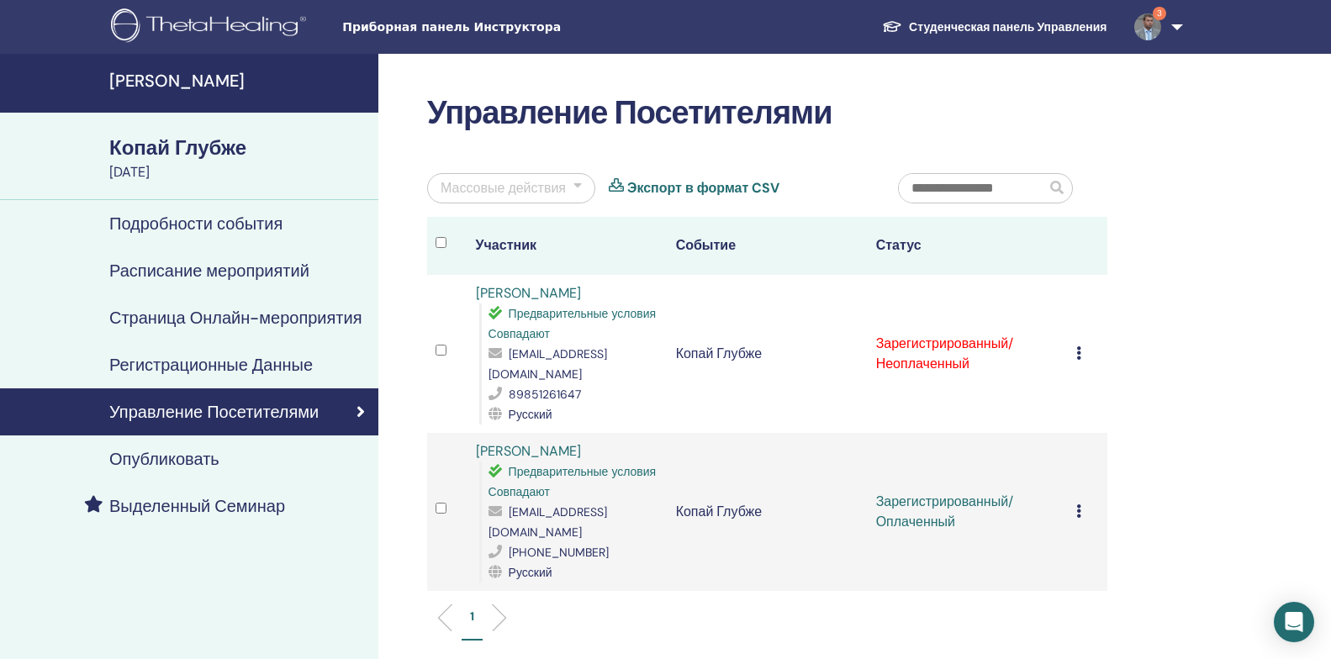
click at [1079, 346] on icon at bounding box center [1078, 352] width 5 height 13
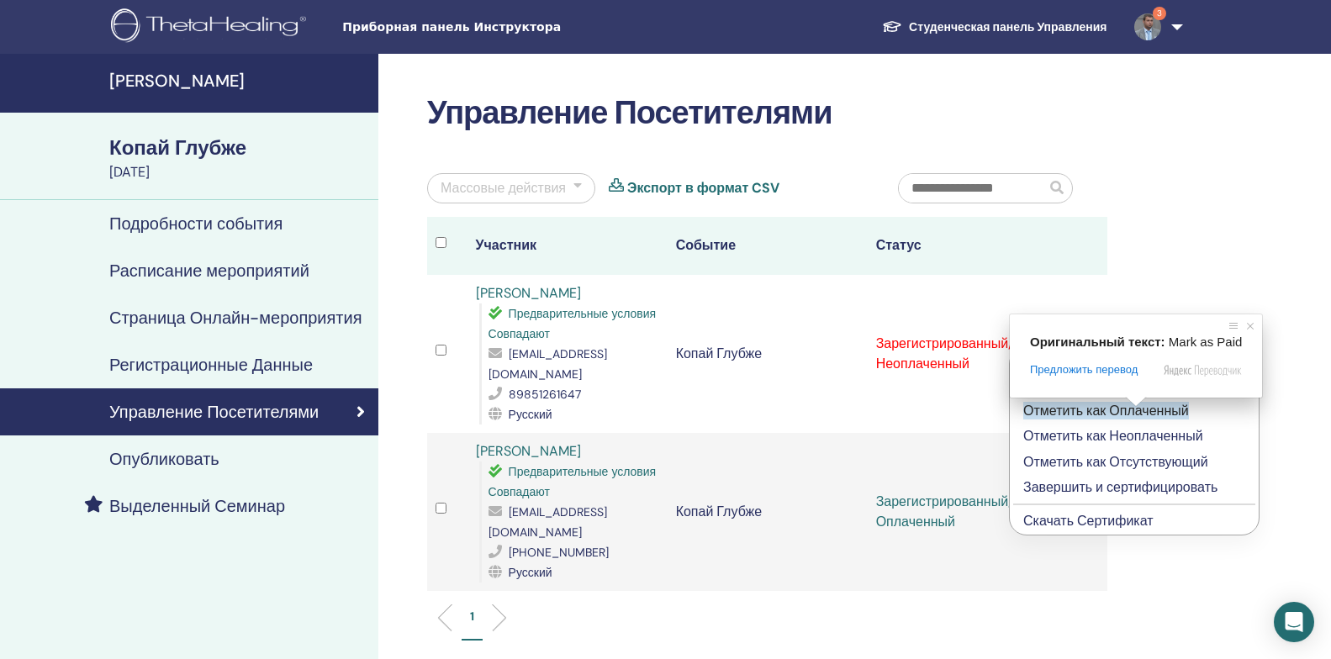
click at [1137, 407] on span at bounding box center [1136, 402] width 22 height 10
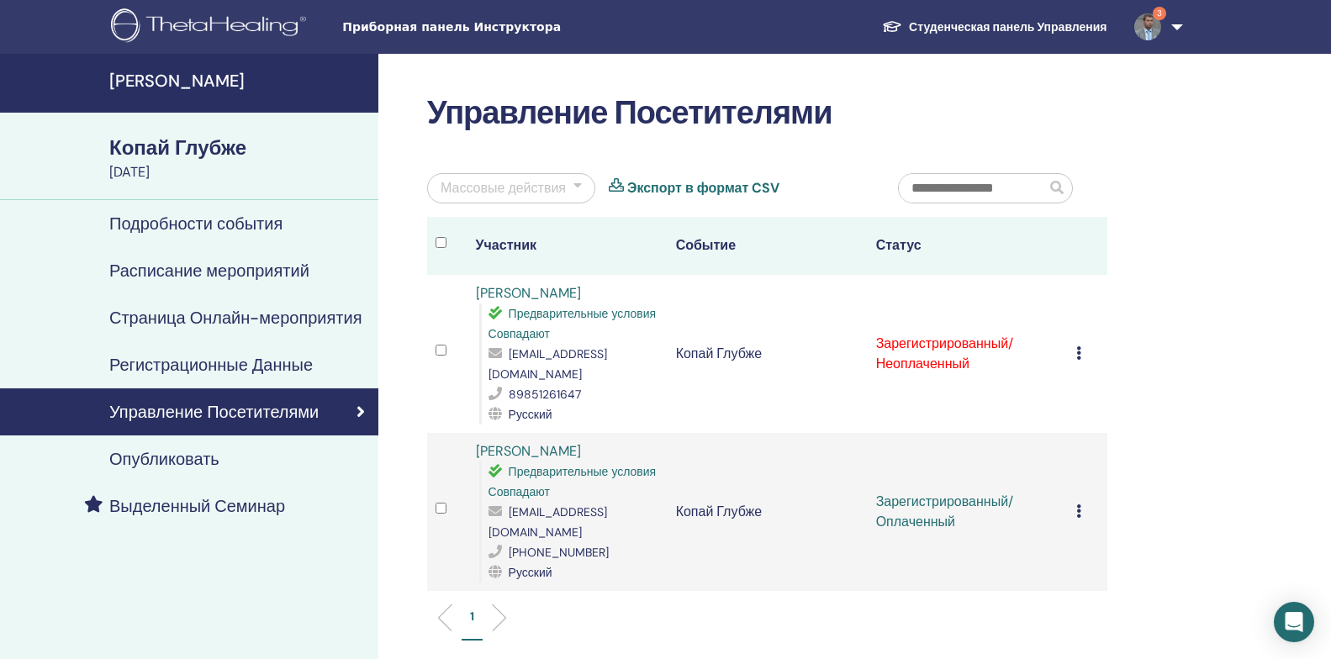
click at [1242, 235] on div "Управление Посетителями Массовые действия Экспорт в формат CSV Участник Событие…" at bounding box center [821, 473] width 887 height 839
click at [1078, 346] on icon at bounding box center [1078, 352] width 5 height 13
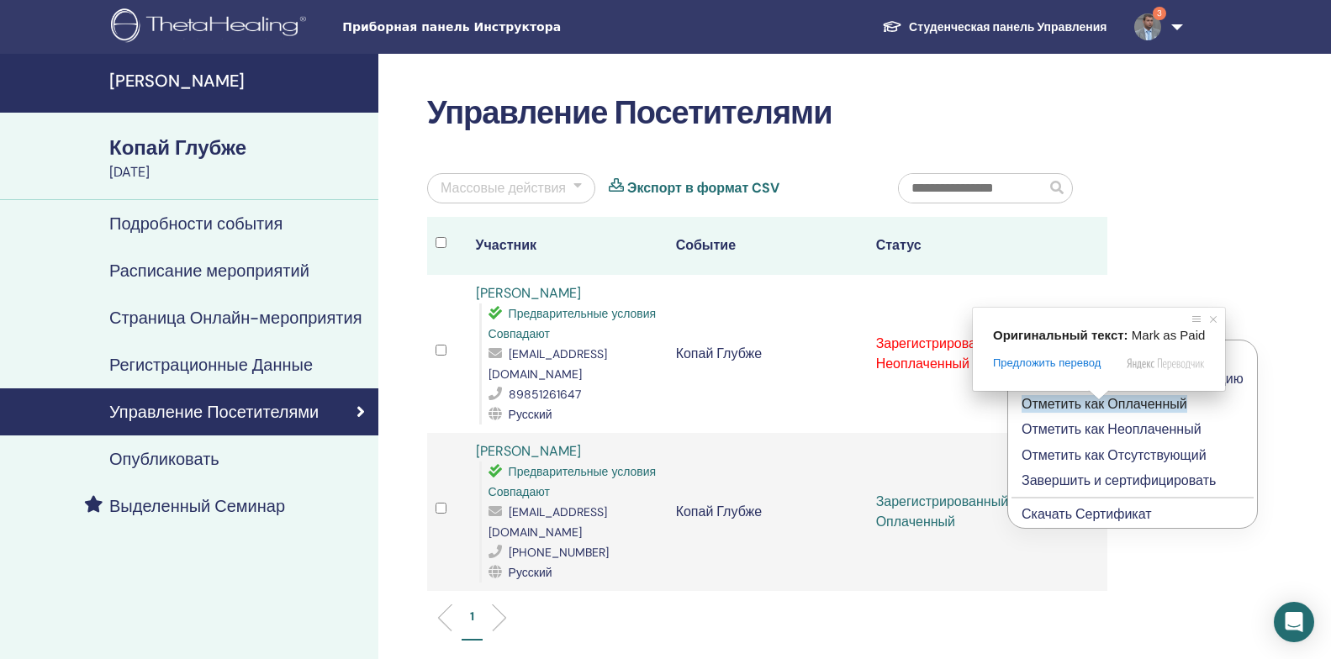
click at [1097, 400] on span at bounding box center [1099, 395] width 22 height 10
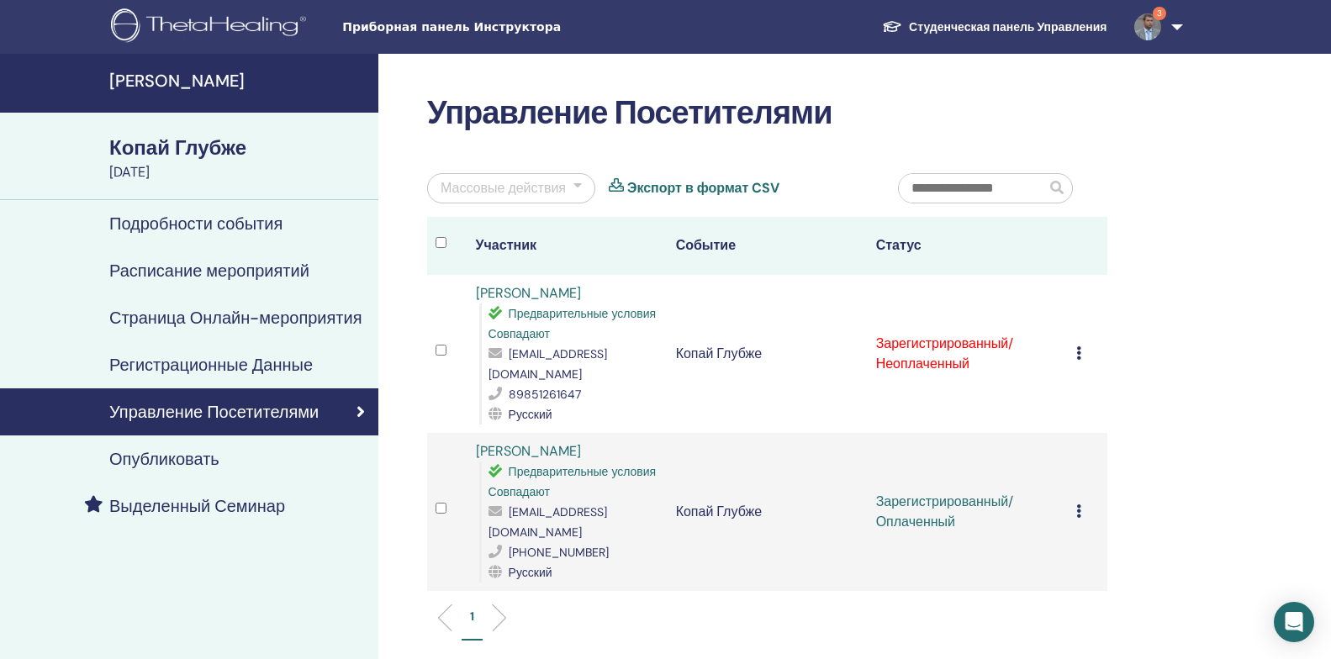
click at [1217, 253] on div "Управление Посетителями Массовые действия Экспорт в формат CSV Участник Событие…" at bounding box center [821, 473] width 887 height 839
click at [1081, 346] on div "Отменить регистрацию Не используйте автосертификацию Отметить как Оплаченный От…" at bounding box center [1088, 354] width 24 height 20
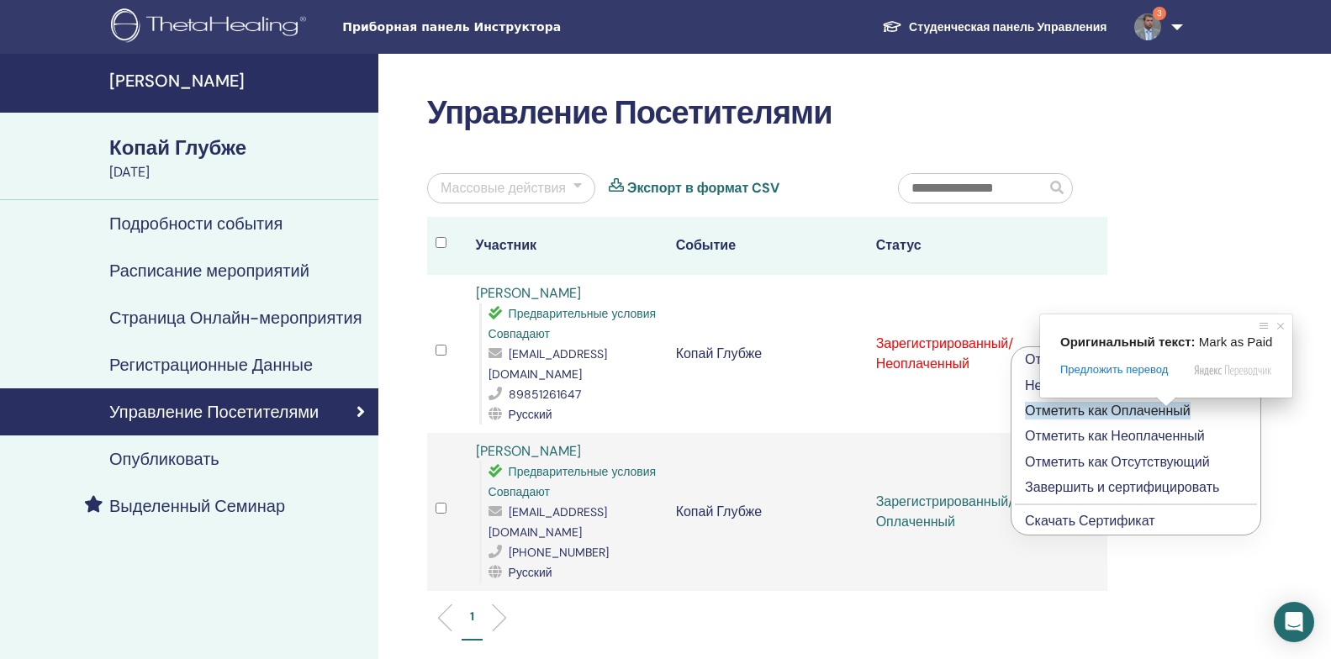
click at [1164, 415] on ya-tr-span "Отметить как Оплаченный" at bounding box center [1108, 411] width 166 height 18
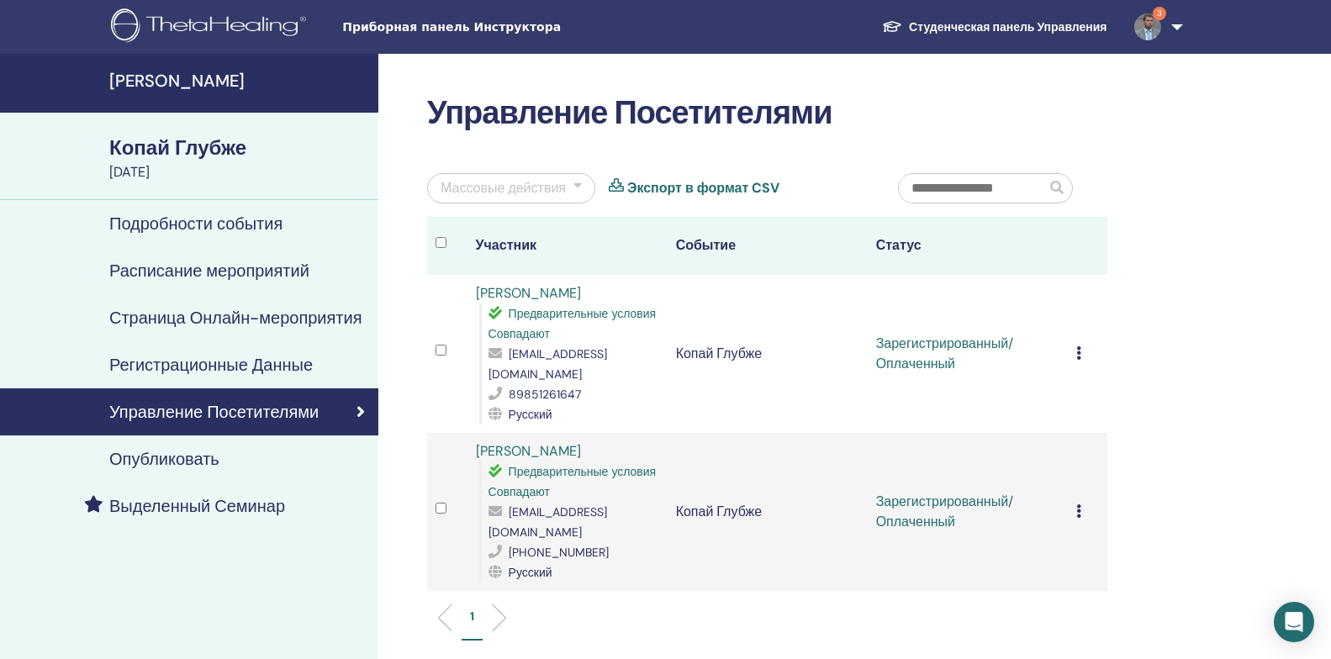
click at [1081, 350] on div "Cancel Registration Do not auto-certify Mark as Paid Mark as Unpaid Mark as Abs…" at bounding box center [1088, 354] width 24 height 20
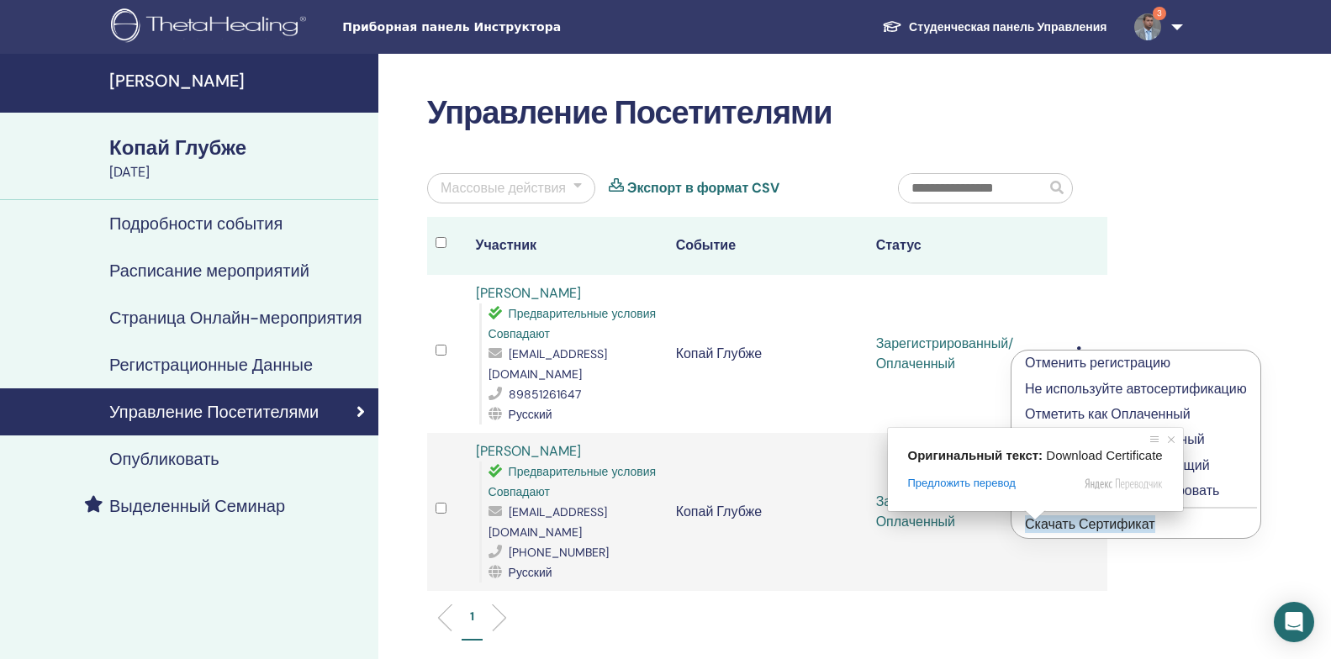
click at [1041, 526] on ya-tr-span "Скачать Сертификат" at bounding box center [1090, 524] width 130 height 18
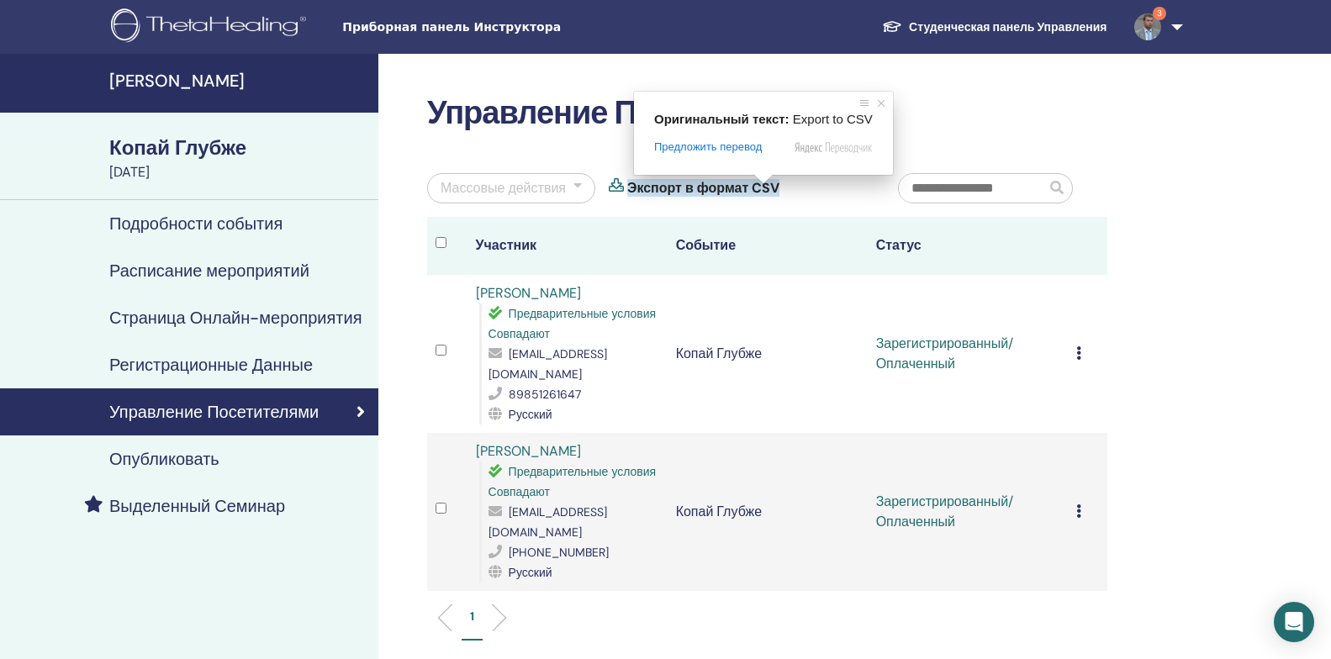
click at [762, 192] on ya-tr-span "Экспорт в формат CSV" at bounding box center [703, 188] width 152 height 18
